Goal: Task Accomplishment & Management: Manage account settings

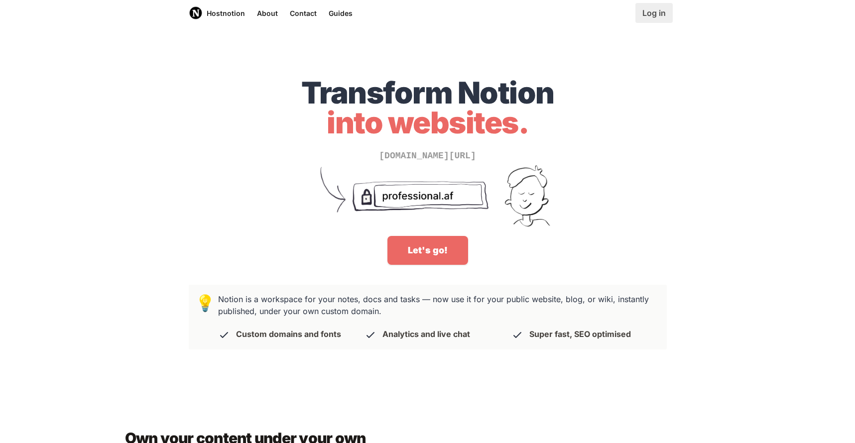
click at [656, 19] on link "Log in" at bounding box center [653, 13] width 37 height 20
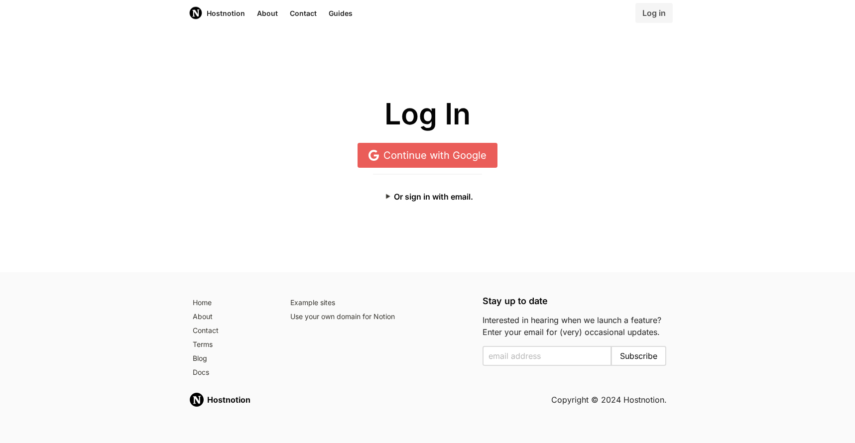
click at [446, 154] on link "Continue with Google" at bounding box center [427, 155] width 140 height 25
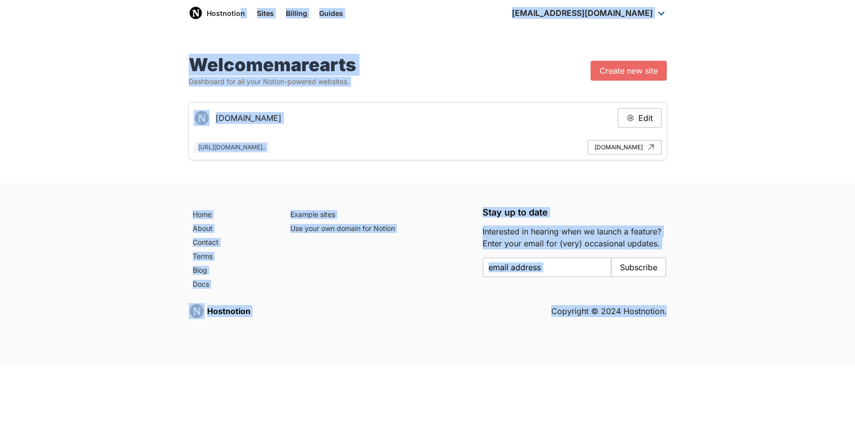
drag, startPoint x: 182, startPoint y: 16, endPoint x: 633, endPoint y: 356, distance: 564.5
click at [633, 356] on div "Hostnotion Sites Billing Guides [EMAIL_ADDRESS][DOMAIN_NAME] Dashboard Logout W…" at bounding box center [427, 183] width 855 height 367
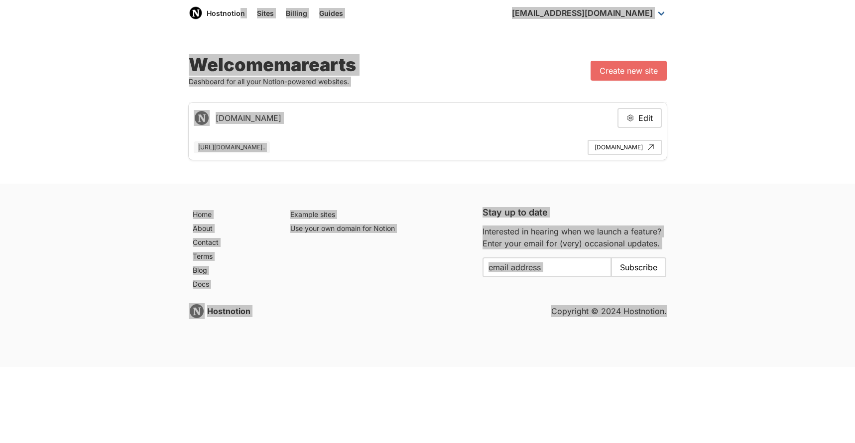
click at [262, 319] on div "Hostnotion Copyright © 2024 Hostnotion." at bounding box center [428, 311] width 478 height 16
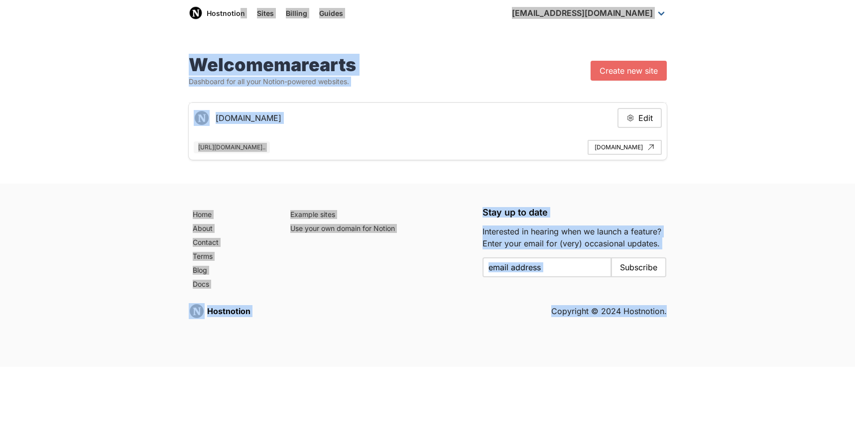
click at [266, 312] on div "Hostnotion Copyright © 2024 Hostnotion." at bounding box center [428, 311] width 478 height 16
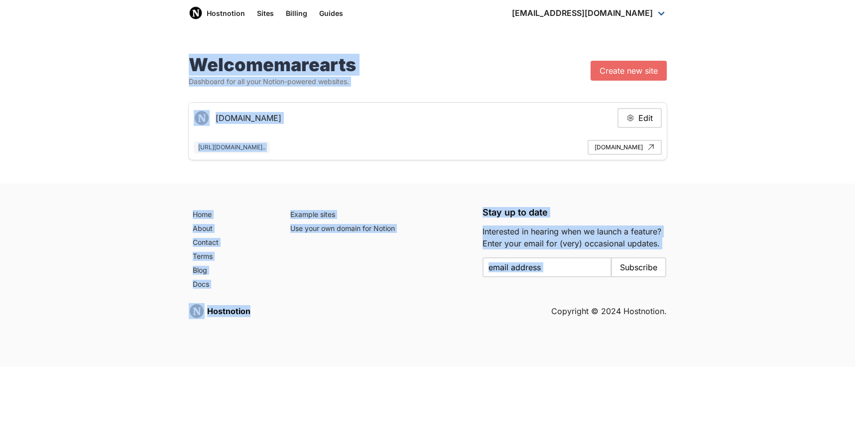
drag, startPoint x: 270, startPoint y: 309, endPoint x: 191, endPoint y: 60, distance: 261.6
click at [191, 60] on div "Hostnotion Sites Billing Guides [EMAIL_ADDRESS][DOMAIN_NAME] Dashboard Logout W…" at bounding box center [427, 183] width 855 height 367
copy div "Loremip dolorsit Ametconse adi eli sedd Eiusmo-tempori utlabore. Etdolo mag ali…"
click at [587, 367] on html "Hostnotion Sites Billing Guides [EMAIL_ADDRESS][DOMAIN_NAME] Dashboard Logout W…" at bounding box center [427, 183] width 855 height 367
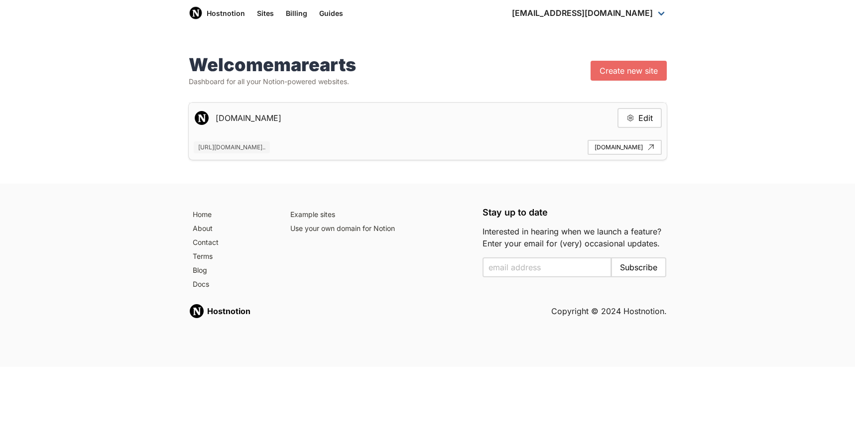
click at [334, 134] on footer "[DOMAIN_NAME] Edit [URL][DOMAIN_NAME].. [DOMAIN_NAME]" at bounding box center [428, 131] width 478 height 57
click at [640, 114] on button "Edit" at bounding box center [639, 118] width 44 height 20
type input "[DOMAIN_NAME]"
type input "[URL][DOMAIN_NAME]"
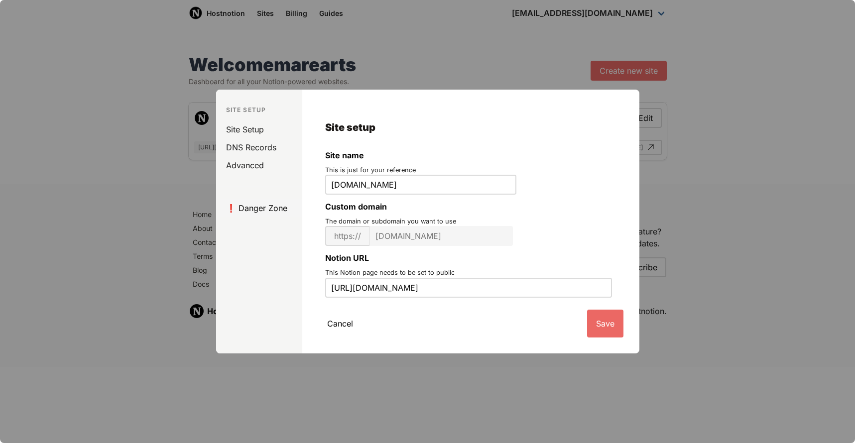
click at [280, 209] on link "❗️ Danger Zone" at bounding box center [261, 208] width 82 height 18
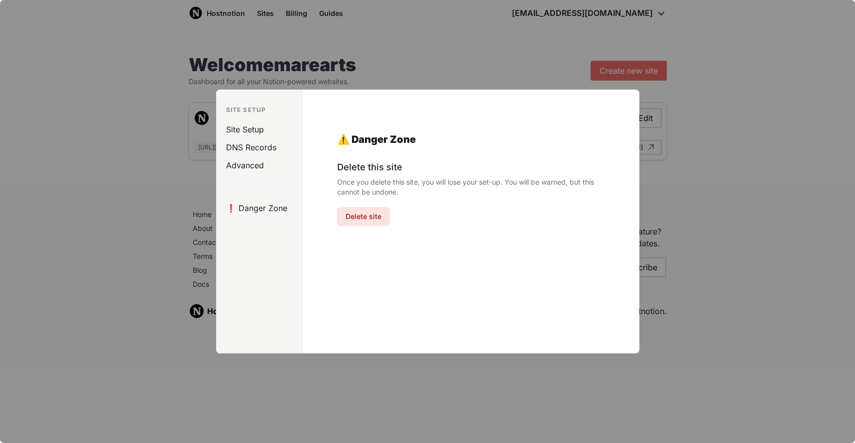
click at [360, 215] on button "Delete site" at bounding box center [363, 216] width 53 height 19
click at [377, 213] on div "Hostnotion Sites Billing Guides [EMAIL_ADDRESS][DOMAIN_NAME] Dashboard Logout W…" at bounding box center [427, 183] width 855 height 367
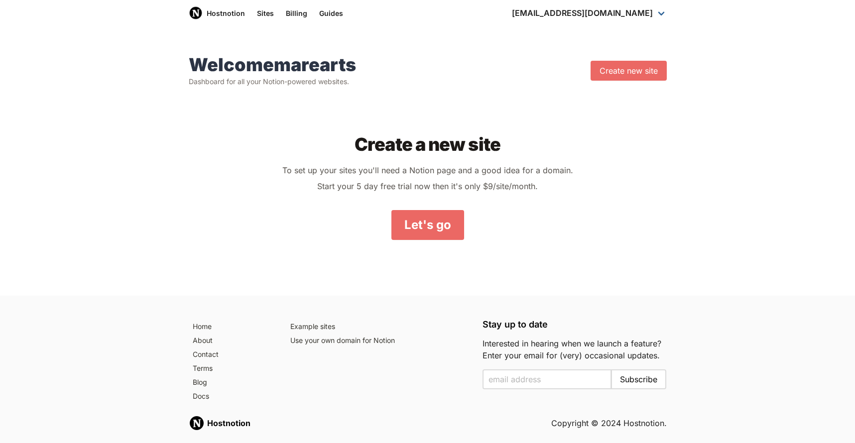
click at [749, 176] on div "Welcome marearts Dashboard for all your Notion-powered websites. Create new sit…" at bounding box center [427, 163] width 855 height 265
click at [286, 13] on link "Billing" at bounding box center [296, 13] width 33 height 26
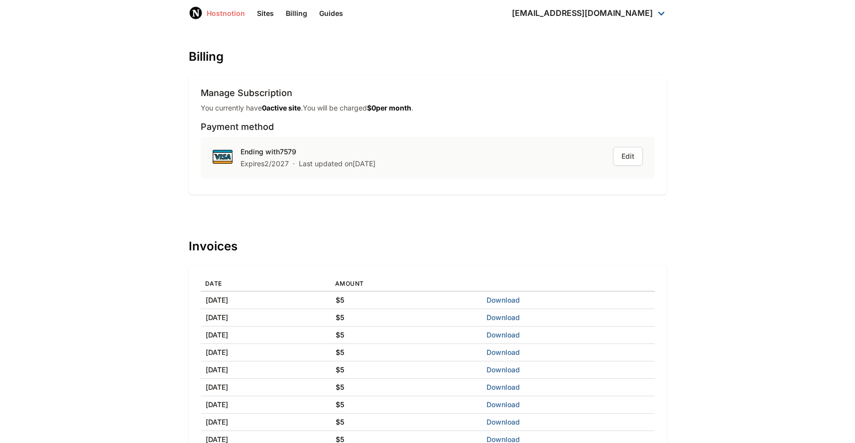
click at [220, 13] on link "Hostnotion" at bounding box center [217, 13] width 68 height 26
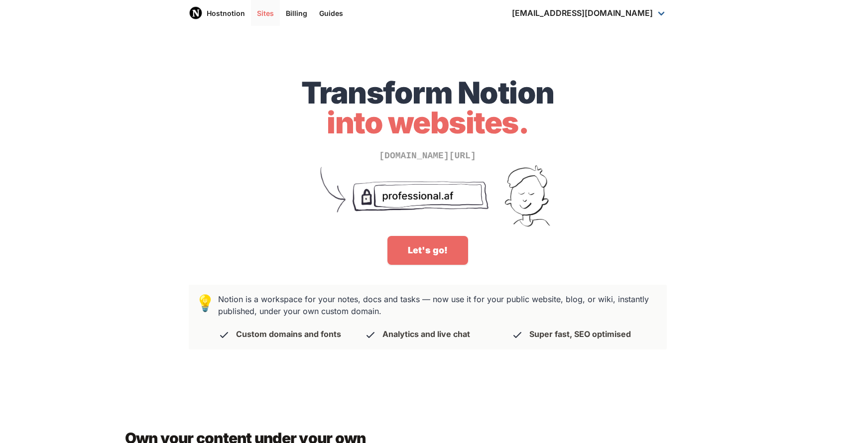
click at [265, 12] on link "Sites" at bounding box center [265, 13] width 29 height 26
click at [291, 15] on link "Billing" at bounding box center [296, 13] width 33 height 26
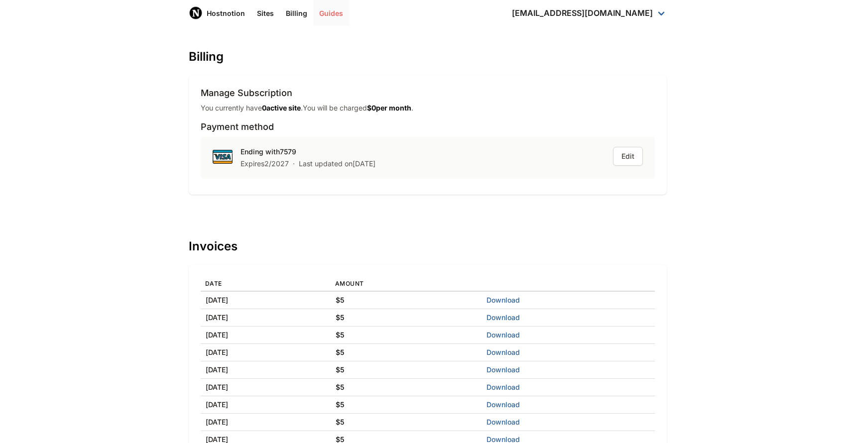
click at [336, 16] on link "Guides" at bounding box center [331, 13] width 36 height 26
click at [613, 42] on link "Dashboard" at bounding box center [589, 39] width 167 height 16
click at [629, 156] on button "Edit" at bounding box center [628, 156] width 30 height 19
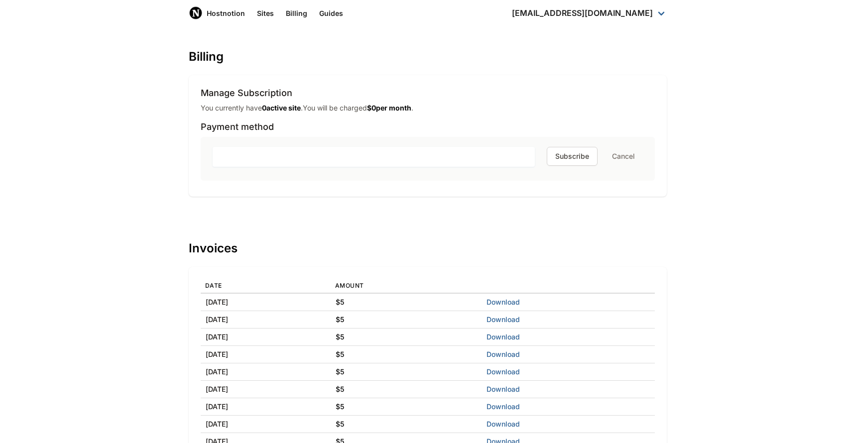
click at [436, 212] on div "Billing Manage Subscription You currently have 0 active site . You will be char…" at bounding box center [428, 265] width 478 height 430
click at [416, 209] on div "Billing Manage Subscription You currently have 0 active site . You will be char…" at bounding box center [428, 265] width 478 height 430
drag, startPoint x: 496, startPoint y: 202, endPoint x: 517, endPoint y: 198, distance: 21.4
click at [496, 202] on div "Billing Manage Subscription You currently have 0 active site . You will be char…" at bounding box center [428, 265] width 478 height 430
click at [629, 157] on button "Cancel" at bounding box center [623, 156] width 39 height 18
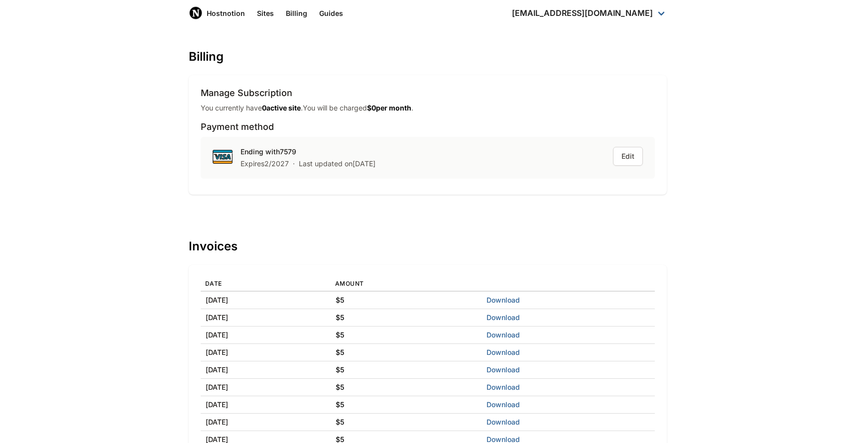
click at [430, 115] on div "Manage Subscription You currently have 0 active site . You will be charged $ 0 …" at bounding box center [428, 135] width 454 height 96
click at [382, 109] on strong "$ 0 per month" at bounding box center [389, 108] width 44 height 8
click at [400, 99] on h3 "Manage Subscription" at bounding box center [428, 93] width 454 height 12
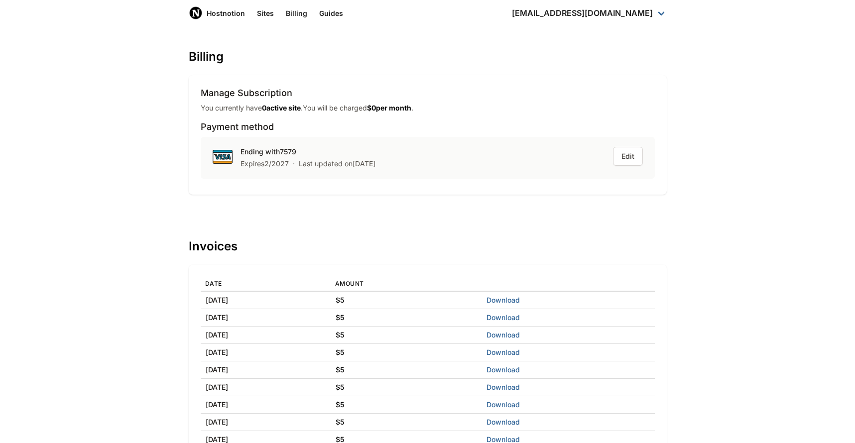
click at [388, 105] on strong "$ 0 per month" at bounding box center [389, 108] width 44 height 8
drag, startPoint x: 430, startPoint y: 96, endPoint x: 435, endPoint y: 87, distance: 10.5
click at [430, 96] on h3 "Manage Subscription" at bounding box center [428, 93] width 454 height 12
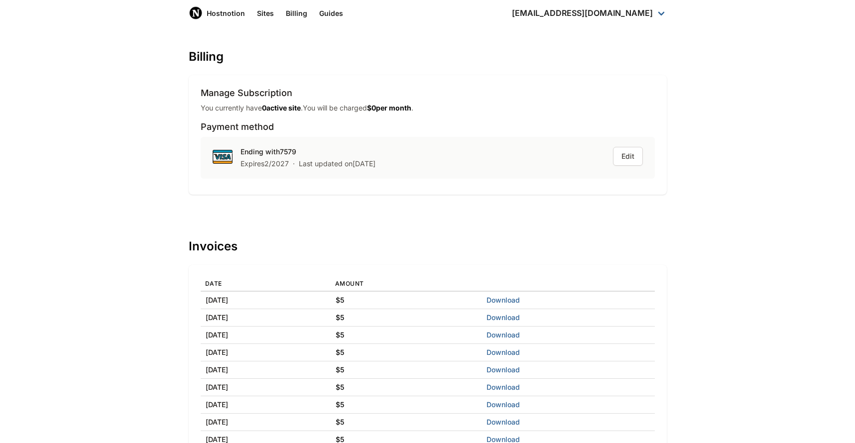
click at [435, 87] on div "Manage Subscription You currently have 0 active site . You will be charged $ 0 …" at bounding box center [428, 134] width 478 height 119
click at [104, 63] on div "Billing Manage Subscription You currently have 0 active site . You will be char…" at bounding box center [427, 263] width 855 height 475
click at [117, 198] on div "Billing Manage Subscription You currently have 0 active site . You will be char…" at bounding box center [427, 263] width 855 height 475
click at [408, 163] on div "Ending with 7579 Expires 2 / 2027 · Last updated on [DATE] Edit" at bounding box center [428, 158] width 454 height 42
click at [655, 15] on link "[EMAIL_ADDRESS][DOMAIN_NAME]" at bounding box center [589, 13] width 167 height 26
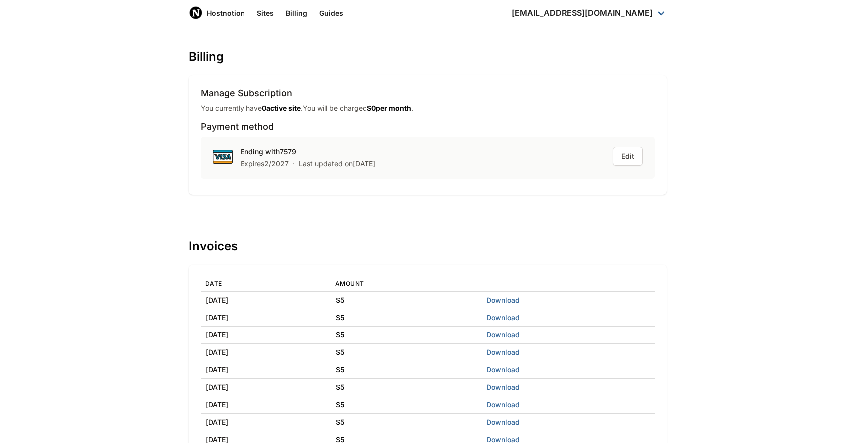
click at [525, 144] on div "Ending with 7579 Expires 2 / 2027 · Last updated on [DATE] Edit" at bounding box center [428, 158] width 454 height 42
click at [634, 164] on button "Edit" at bounding box center [628, 156] width 30 height 19
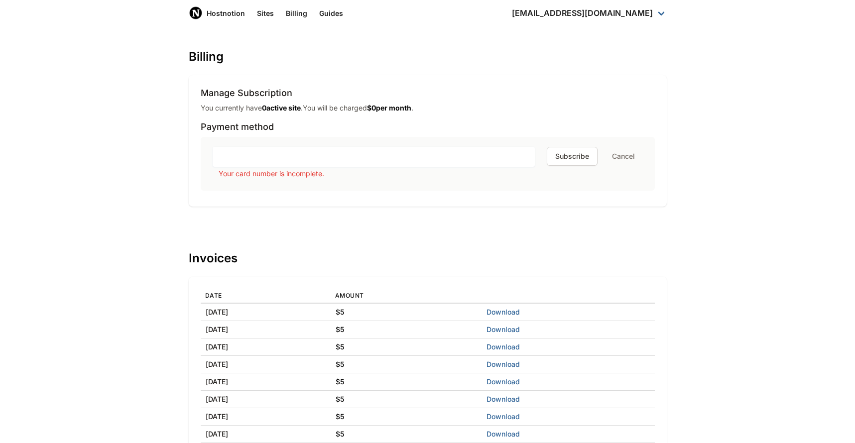
click at [534, 186] on div "Card Subscribe Cancel Your card number is incomplete." at bounding box center [428, 164] width 454 height 54
click at [286, 169] on div "Your card number is incomplete." at bounding box center [428, 174] width 430 height 14
click at [614, 158] on button "Cancel" at bounding box center [623, 156] width 39 height 18
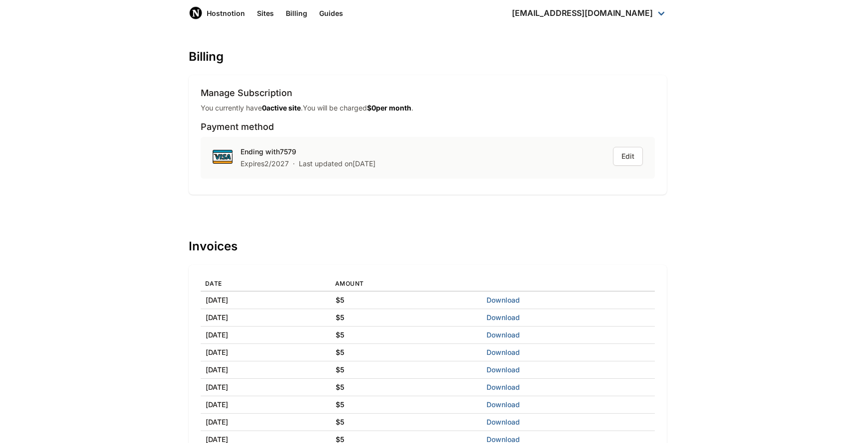
click at [439, 160] on div "Ending with 7579 Expires 2 / 2027 · Last updated on [DATE] Edit" at bounding box center [428, 158] width 454 height 42
click at [283, 153] on div "Ending with 7579" at bounding box center [307, 152] width 135 height 10
click at [375, 165] on div "Last updated on [DATE]" at bounding box center [337, 164] width 77 height 10
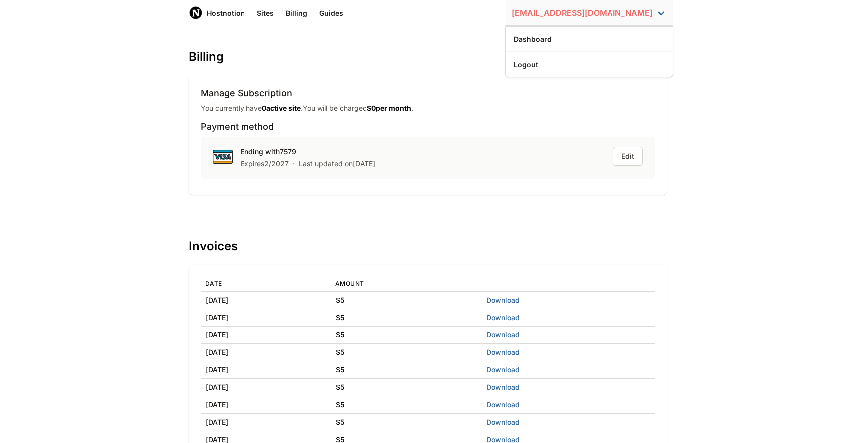
click at [660, 22] on link "[EMAIL_ADDRESS][DOMAIN_NAME]" at bounding box center [589, 13] width 167 height 26
click at [471, 131] on h3 "Payment method" at bounding box center [428, 127] width 454 height 12
click at [316, 13] on link "Guides" at bounding box center [331, 13] width 36 height 26
click at [392, 54] on h1 "Billing" at bounding box center [428, 56] width 478 height 13
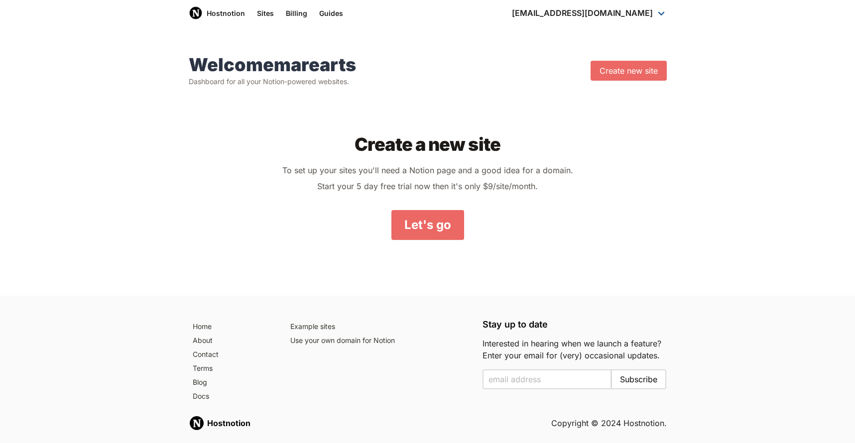
click at [647, 127] on div "Create a new site To set up your sites you'll need a Notion page and a good ide…" at bounding box center [428, 187] width 478 height 169
click at [600, 33] on link "Dashboard" at bounding box center [589, 39] width 167 height 16
click at [584, 38] on link "Dashboard" at bounding box center [589, 39] width 167 height 16
click at [511, 53] on div "Welcome marearts Dashboard for all your Notion-powered websites. Create new site" at bounding box center [424, 67] width 486 height 40
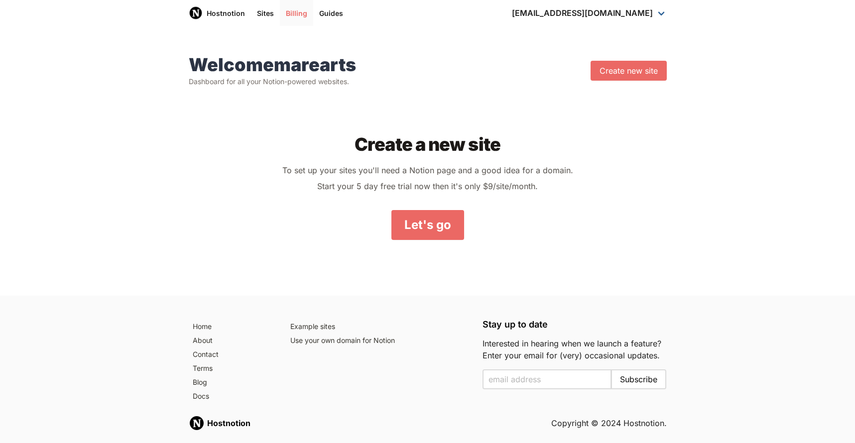
click at [294, 16] on link "Billing" at bounding box center [296, 13] width 33 height 26
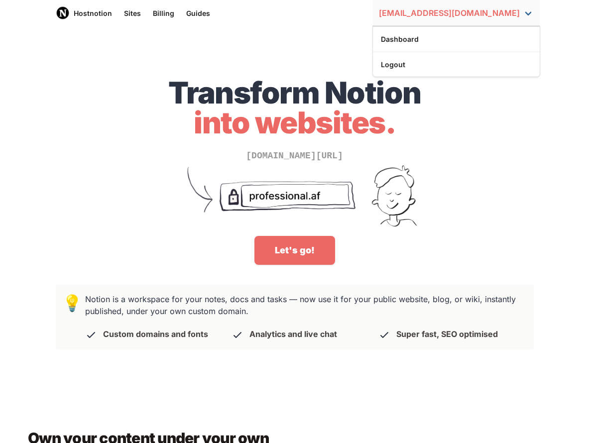
click at [491, 12] on link "[EMAIL_ADDRESS][DOMAIN_NAME]" at bounding box center [456, 13] width 167 height 26
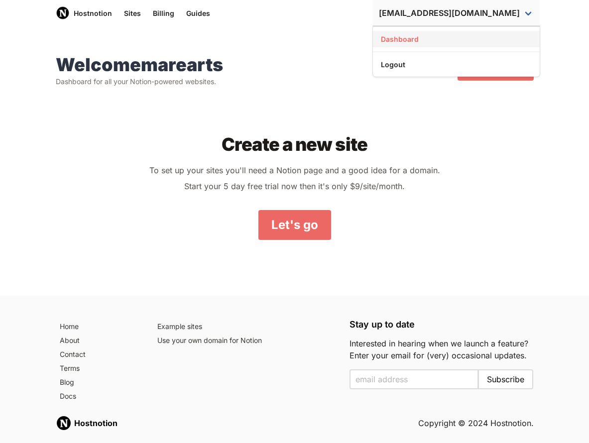
click at [452, 41] on link "Dashboard" at bounding box center [456, 39] width 167 height 16
click at [451, 41] on link "Dashboard" at bounding box center [456, 39] width 167 height 16
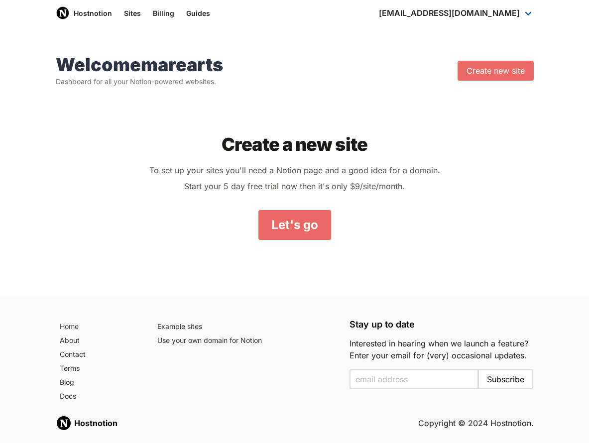
click at [275, 46] on div "Welcome marearts Dashboard for all your Notion-powered websites. Create new sit…" at bounding box center [294, 163] width 589 height 265
click at [159, 16] on link "Billing" at bounding box center [163, 13] width 33 height 26
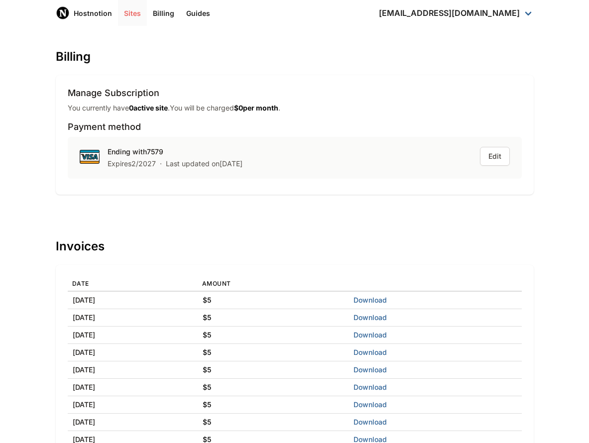
click at [122, 15] on link "Sites" at bounding box center [132, 13] width 29 height 26
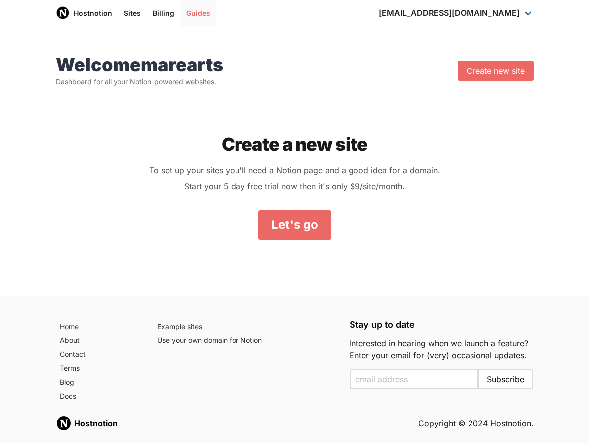
click at [191, 17] on link "Guides" at bounding box center [198, 13] width 36 height 26
click at [90, 122] on div "Create a new site To set up your sites you'll need a Notion page and a good ide…" at bounding box center [295, 187] width 478 height 169
click at [162, 13] on link "Billing" at bounding box center [163, 13] width 33 height 26
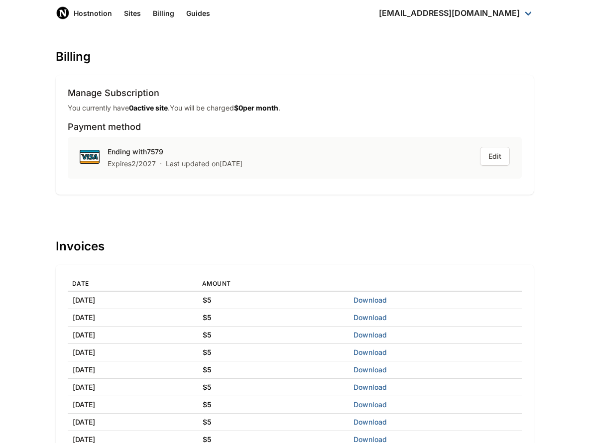
click at [128, 159] on div "Expires 2 / 2027" at bounding box center [132, 164] width 48 height 10
click at [126, 20] on link "Sites" at bounding box center [132, 13] width 29 height 26
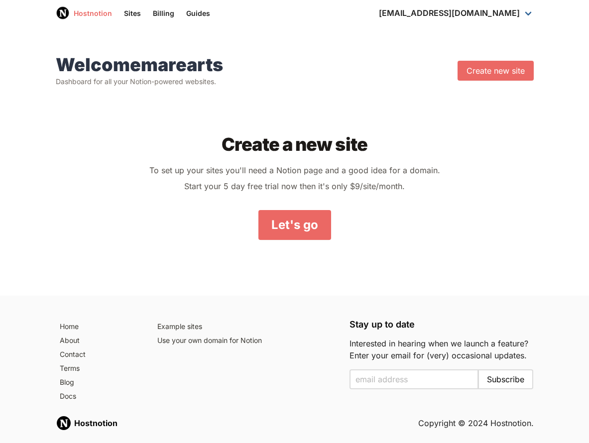
click at [99, 18] on link "Hostnotion" at bounding box center [84, 13] width 68 height 26
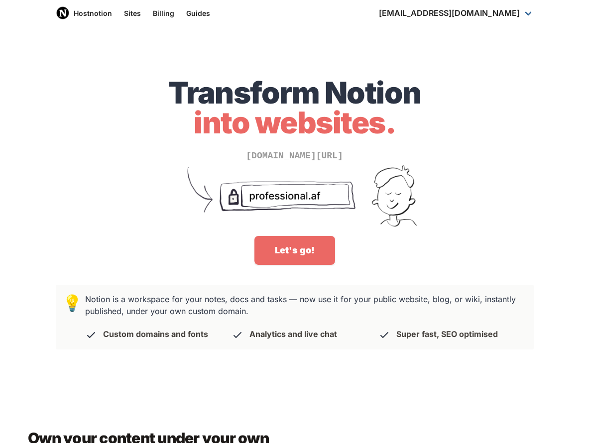
click at [89, 52] on div "Transform Notion into websites. notion.so/My-Professional-Page-7a04012537f44f75…" at bounding box center [294, 157] width 589 height 239
click at [131, 13] on link "Sites" at bounding box center [132, 13] width 29 height 26
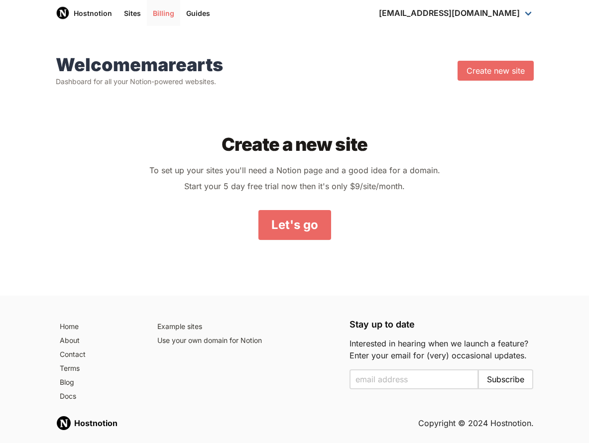
click at [151, 15] on link "Billing" at bounding box center [163, 13] width 33 height 26
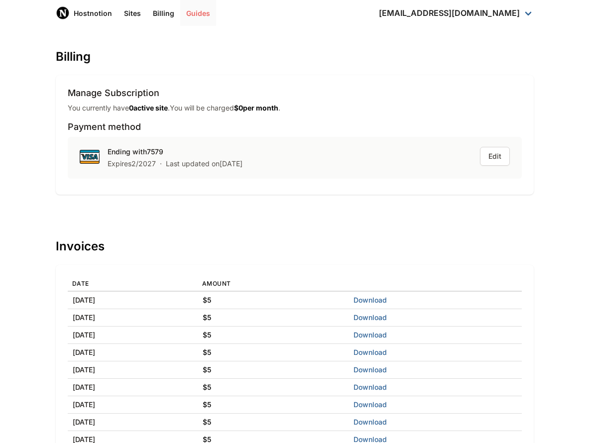
click at [182, 12] on link "Guides" at bounding box center [198, 13] width 36 height 26
click at [254, 252] on h1 "Invoices" at bounding box center [295, 245] width 478 height 13
click at [237, 201] on div "Billing Manage Subscription You currently have 0 active site . You will be char…" at bounding box center [295, 264] width 478 height 428
click at [233, 43] on div "Billing Manage Subscription You currently have 0 active site . You will be char…" at bounding box center [294, 263] width 589 height 475
click at [318, 66] on div "Billing Manage Subscription You currently have 0 active site . You will be char…" at bounding box center [295, 264] width 478 height 428
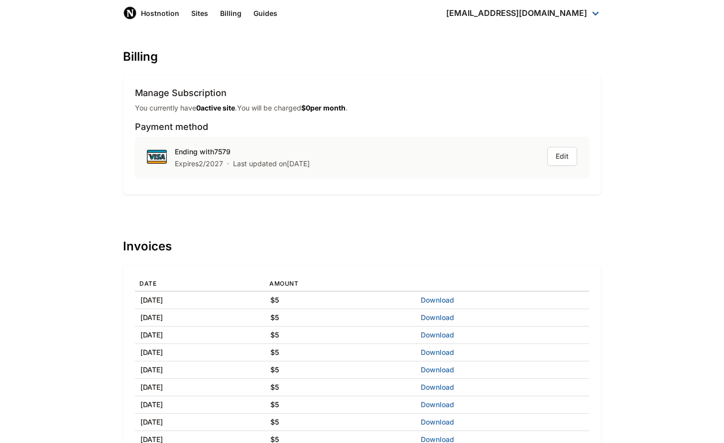
click at [490, 74] on div "Billing Manage Subscription You currently have 0 active site . You will be char…" at bounding box center [362, 264] width 478 height 428
click at [192, 14] on link "Sites" at bounding box center [199, 13] width 29 height 26
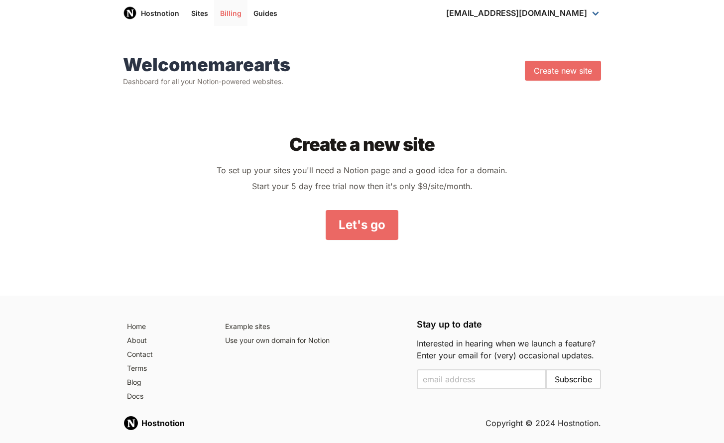
click at [222, 16] on link "Billing" at bounding box center [230, 13] width 33 height 26
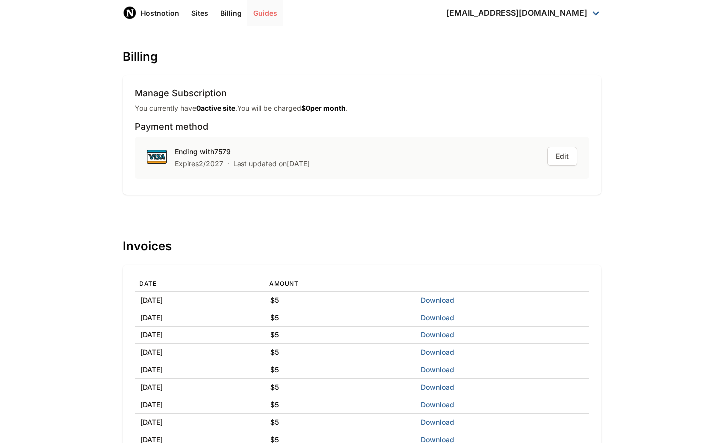
click at [273, 14] on link "Guides" at bounding box center [265, 13] width 36 height 26
click at [552, 37] on link "Dashboard" at bounding box center [523, 39] width 167 height 16
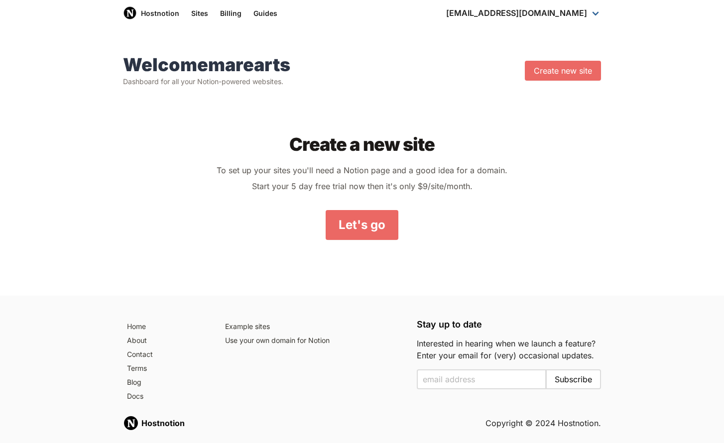
scroll to position [36, 0]
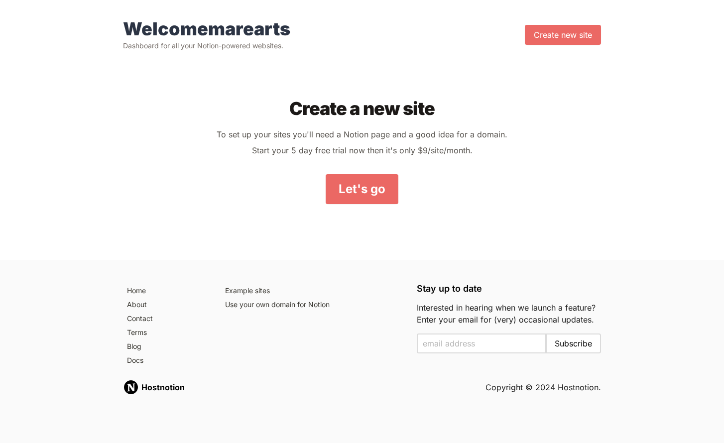
click at [375, 55] on div "Welcome marearts Dashboard for all your Notion-powered websites. Create new sit…" at bounding box center [362, 123] width 478 height 225
